Goal: Check status: Check status

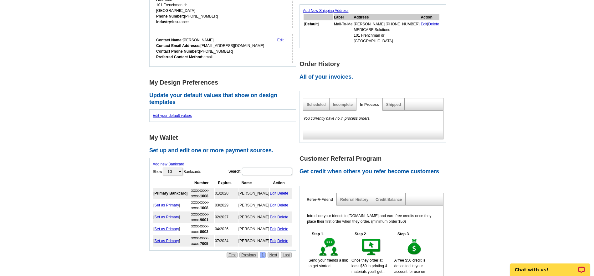
scroll to position [173, 0]
click at [394, 104] on link "Shipped" at bounding box center [394, 105] width 15 height 4
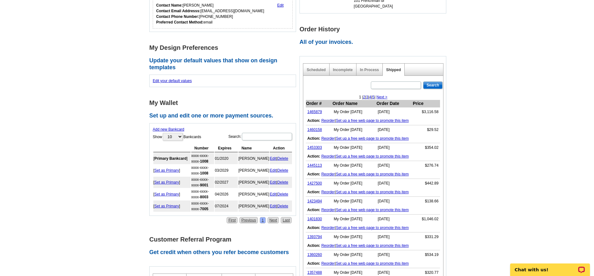
scroll to position [211, 0]
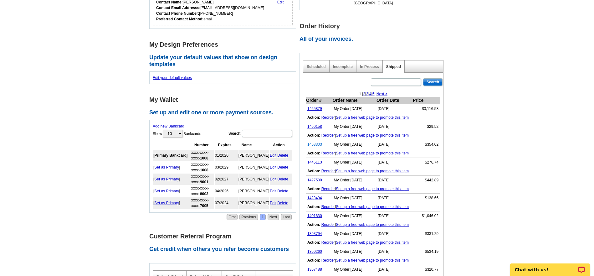
click at [317, 144] on link "1453303" at bounding box center [315, 144] width 15 height 4
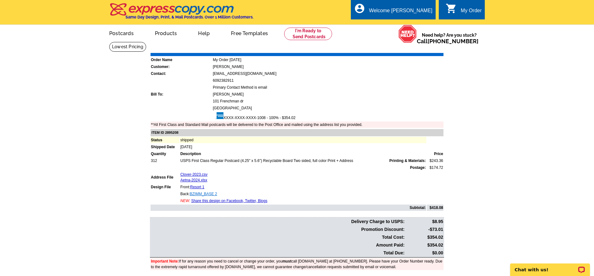
click at [203, 194] on link "BZIMM_BASE 2" at bounding box center [203, 194] width 27 height 4
click at [214, 194] on link "BZIMM_BASE 2" at bounding box center [203, 194] width 27 height 4
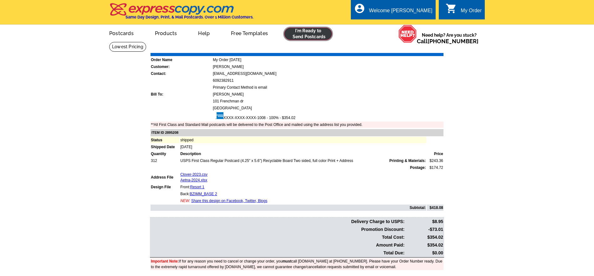
click at [302, 32] on link at bounding box center [308, 34] width 48 height 13
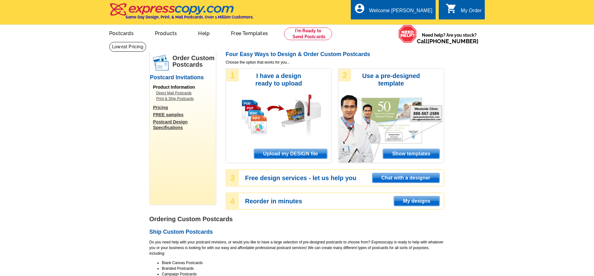
click at [425, 200] on span "My designs" at bounding box center [416, 200] width 45 height 9
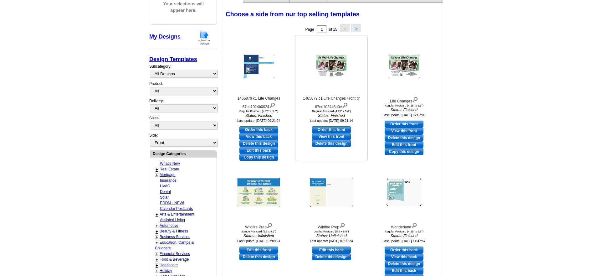
scroll to position [164, 0]
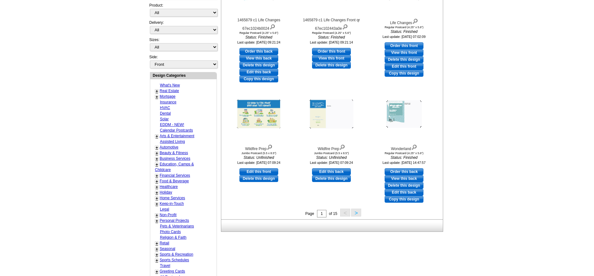
click at [355, 211] on button ">" at bounding box center [356, 213] width 10 height 8
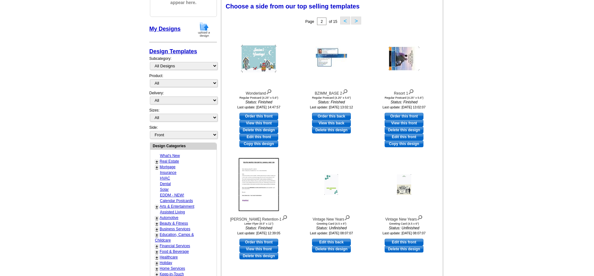
scroll to position [92, 0]
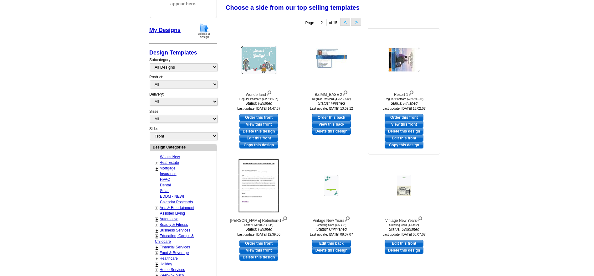
click at [403, 58] on img at bounding box center [404, 60] width 31 height 24
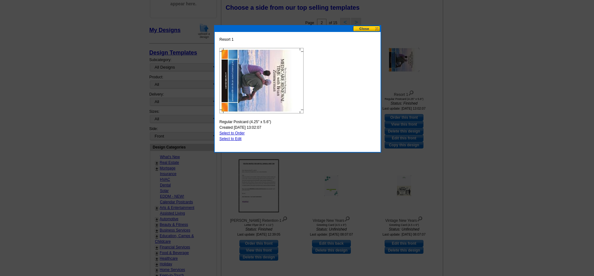
click at [364, 29] on button at bounding box center [367, 29] width 28 height 6
